Goal: Task Accomplishment & Management: Manage account settings

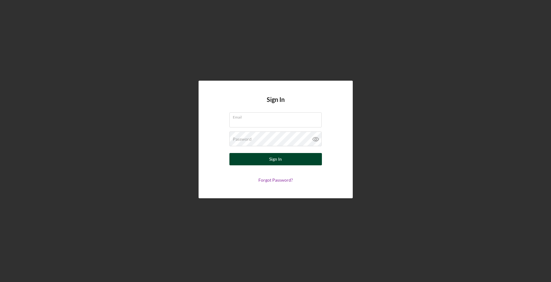
type input "[EMAIL_ADDRESS][DOMAIN_NAME]"
click at [277, 156] on div "Sign In" at bounding box center [275, 159] width 13 height 12
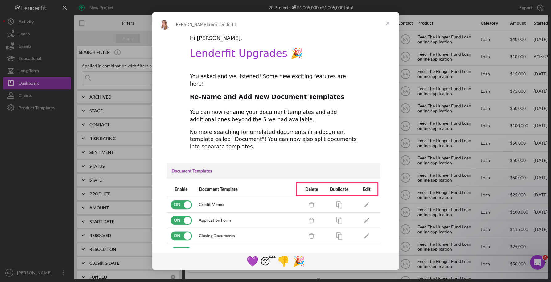
click at [387, 23] on span "Close" at bounding box center [388, 23] width 22 height 22
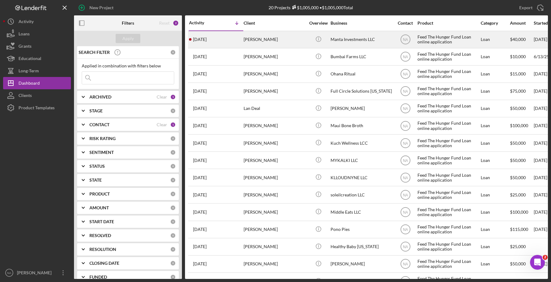
click at [231, 39] on div "[DATE] [PERSON_NAME]" at bounding box center [216, 39] width 54 height 16
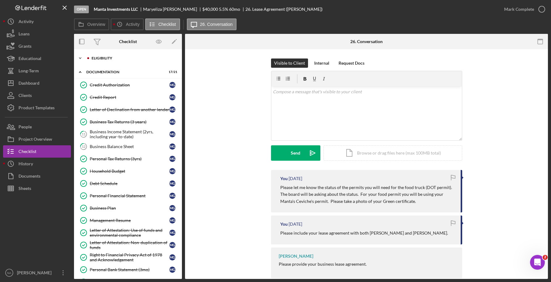
click at [106, 57] on div "Eligibility" at bounding box center [133, 58] width 83 height 4
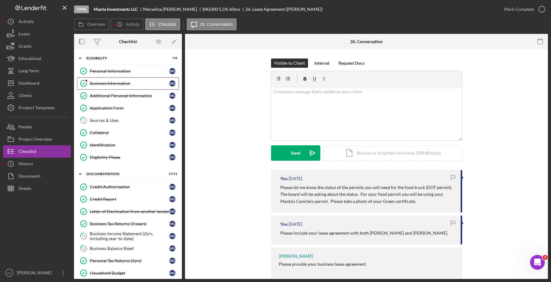
click at [106, 82] on div "Business Information" at bounding box center [130, 83] width 80 height 5
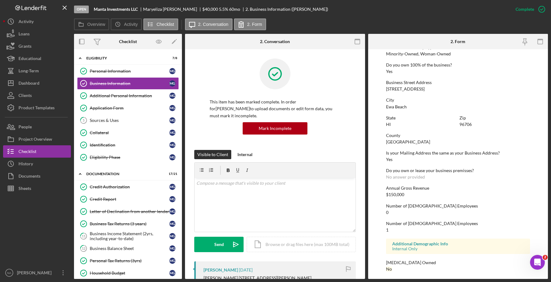
scroll to position [235, 0]
click at [537, 259] on icon "Open Intercom Messenger" at bounding box center [536, 262] width 10 height 10
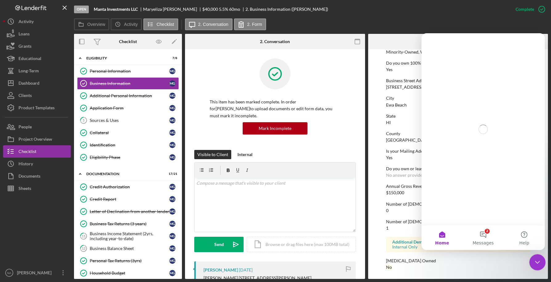
scroll to position [0, 0]
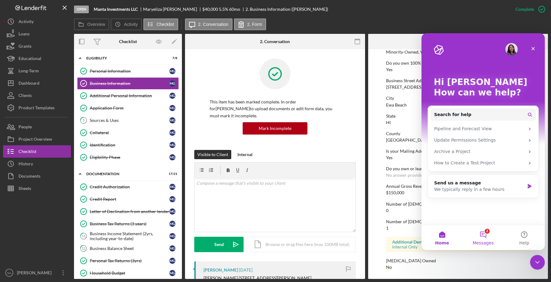
click at [483, 232] on button "2 Messages" at bounding box center [482, 238] width 41 height 25
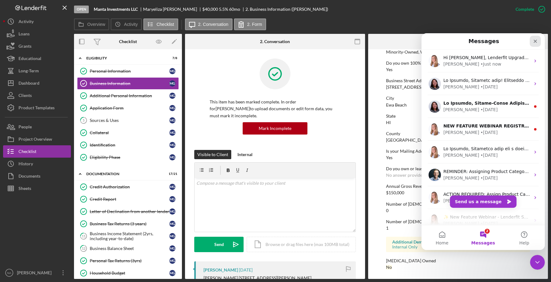
click at [535, 39] on icon "Close" at bounding box center [535, 41] width 5 height 5
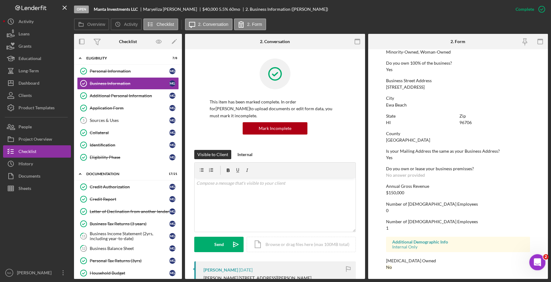
click at [538, 263] on icon "Open Intercom Messenger" at bounding box center [536, 262] width 10 height 10
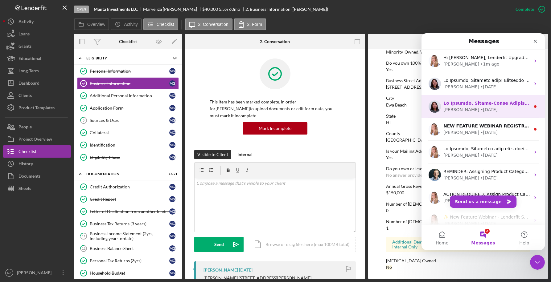
click at [493, 110] on div "[PERSON_NAME] • [DATE]" at bounding box center [486, 110] width 87 height 6
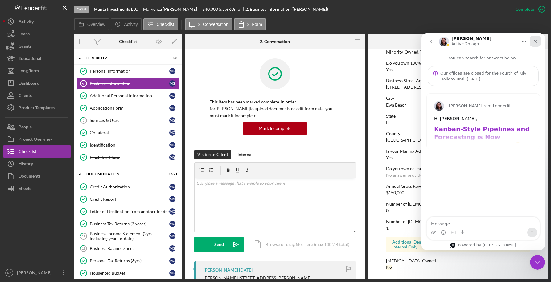
click at [536, 41] on icon "Close" at bounding box center [535, 41] width 5 height 5
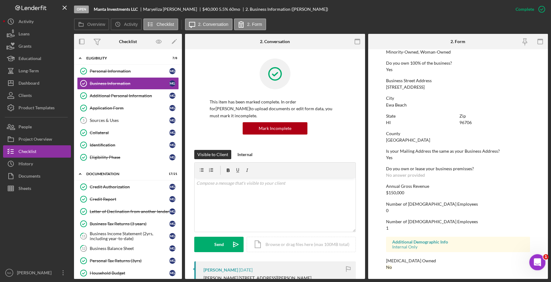
click at [537, 258] on icon "Open Intercom Messenger" at bounding box center [536, 262] width 10 height 10
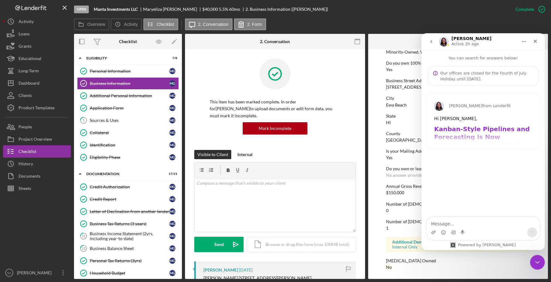
click at [431, 42] on icon "go back" at bounding box center [431, 41] width 2 height 3
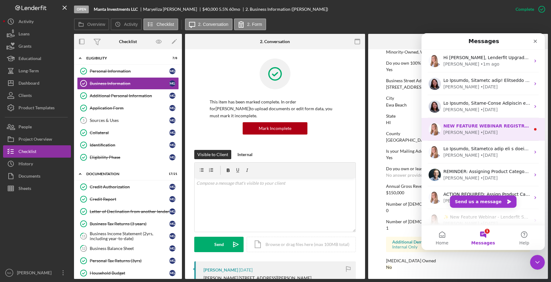
click at [486, 133] on div "[PERSON_NAME] • [DATE]" at bounding box center [486, 132] width 87 height 6
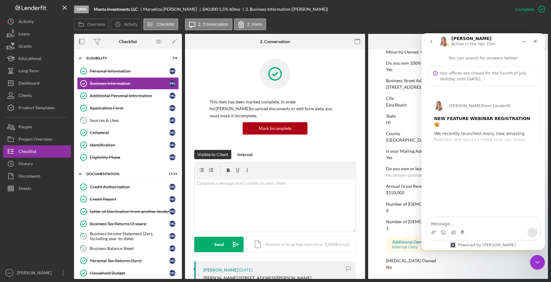
click at [429, 40] on icon "go back" at bounding box center [431, 41] width 5 height 5
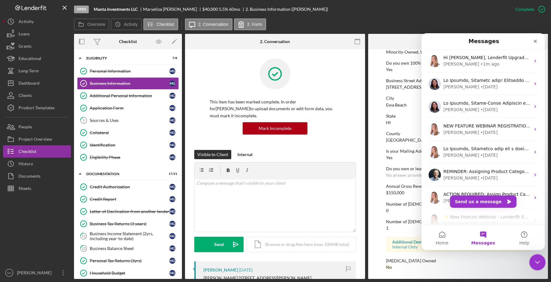
click at [538, 258] on icon "Close Intercom Messenger" at bounding box center [536, 261] width 7 height 7
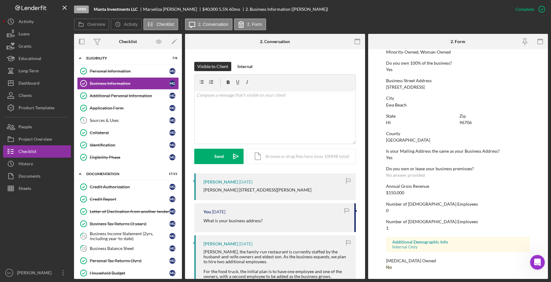
scroll to position [89, 0]
